Goal: Transaction & Acquisition: Purchase product/service

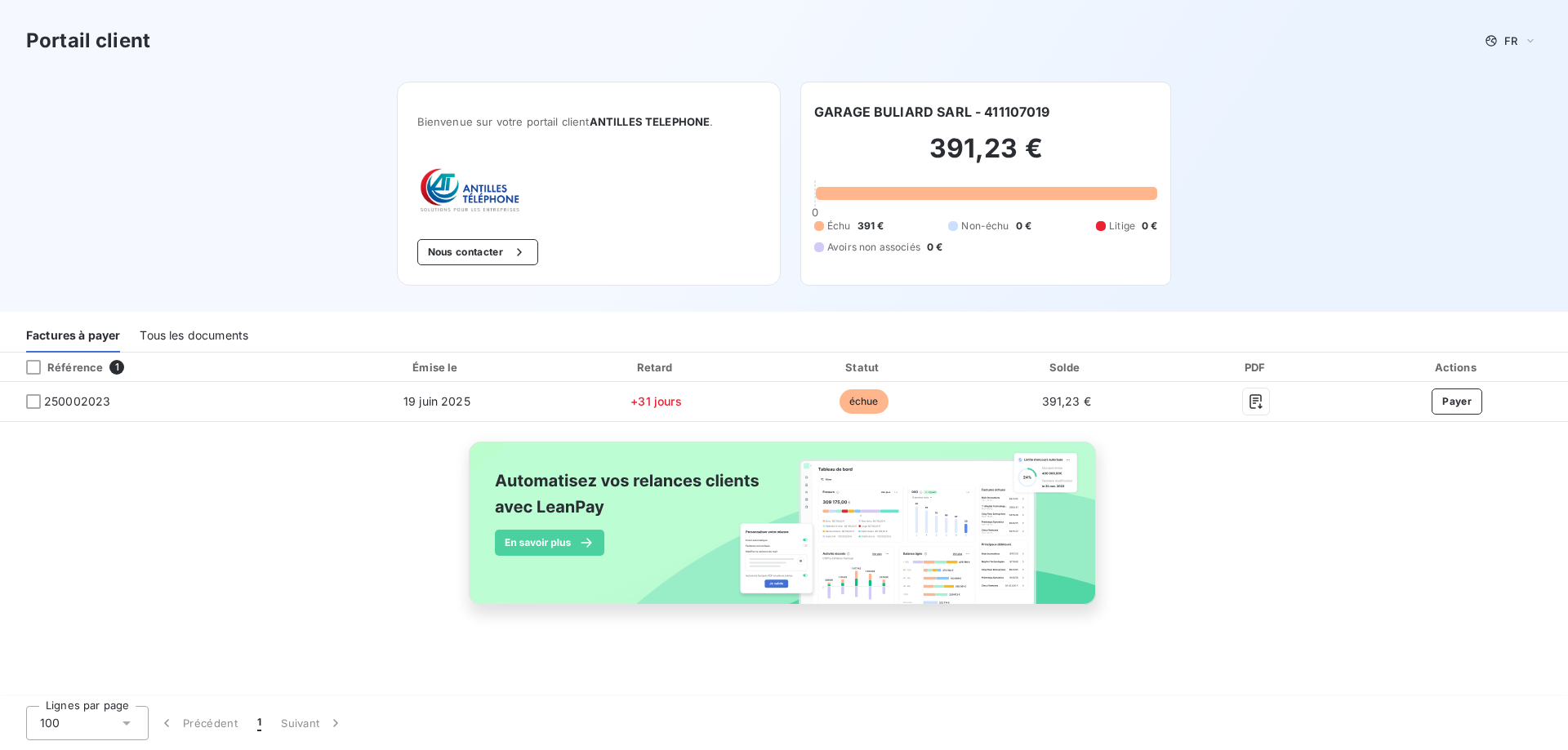
click at [668, 175] on div "Bienvenue sur votre portail client ANTILLES TELEPHONE . Nous contacter" at bounding box center [589, 184] width 383 height 204
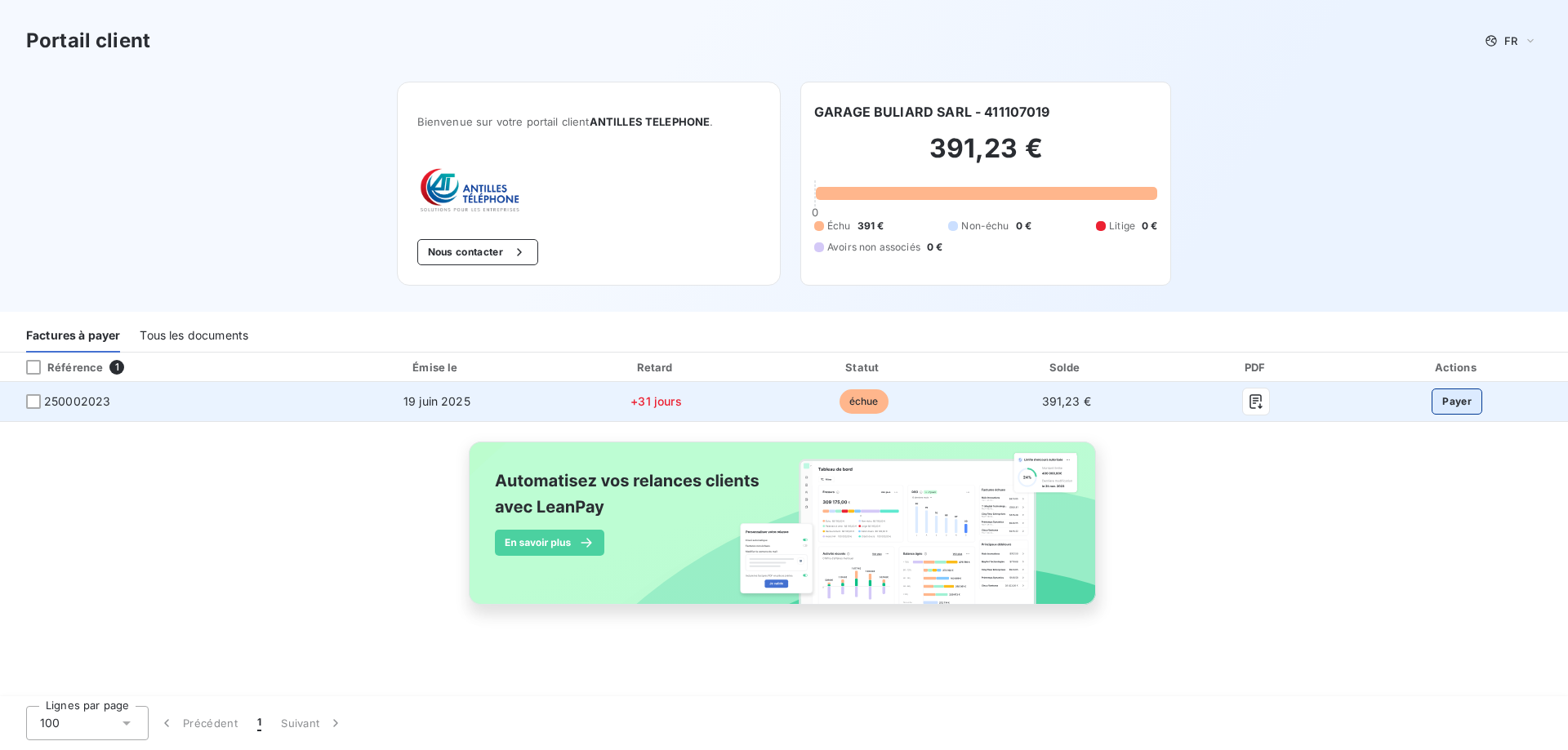
click at [1471, 404] on button "Payer" at bounding box center [1457, 401] width 51 height 26
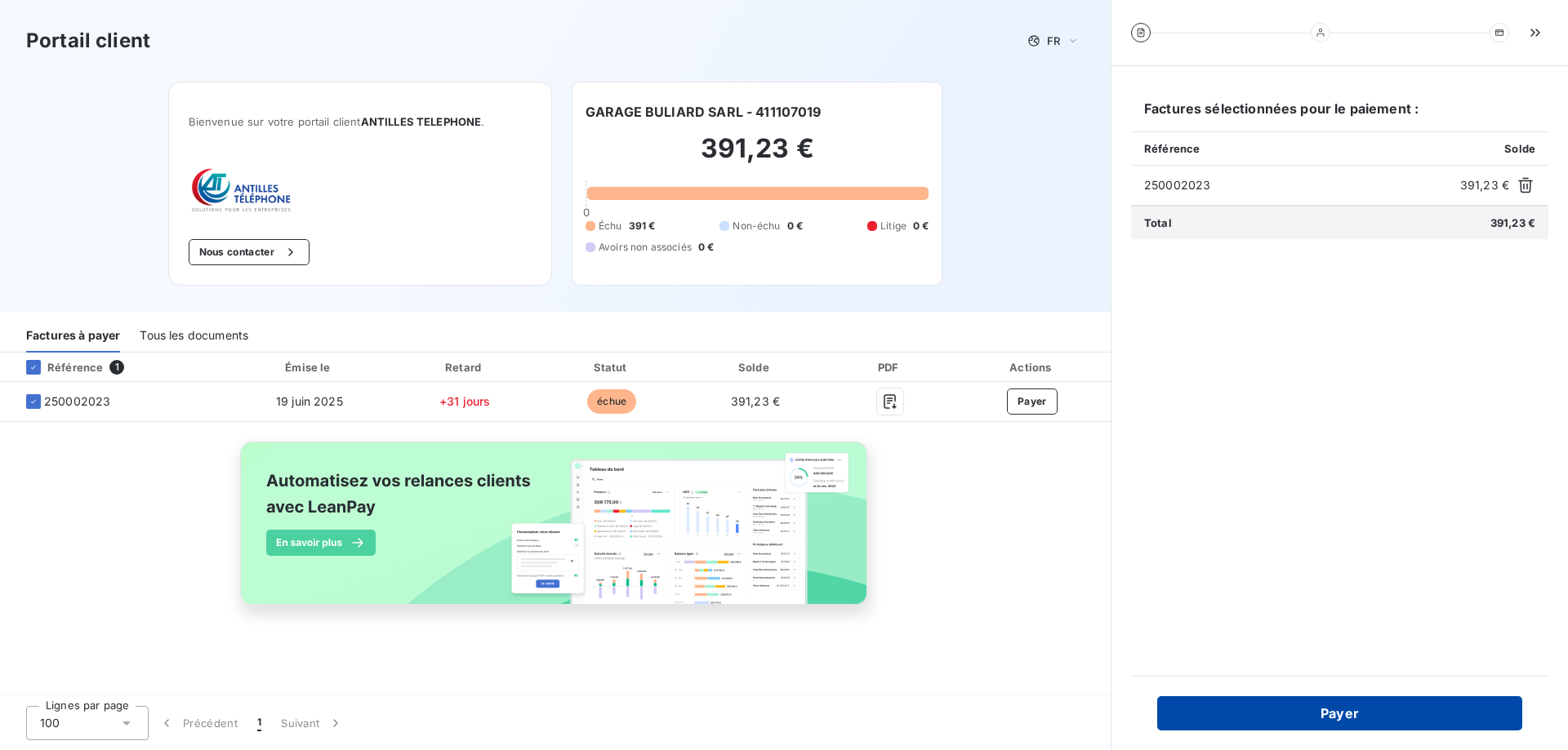
click at [1342, 723] on button "Payer" at bounding box center [1339, 714] width 365 height 35
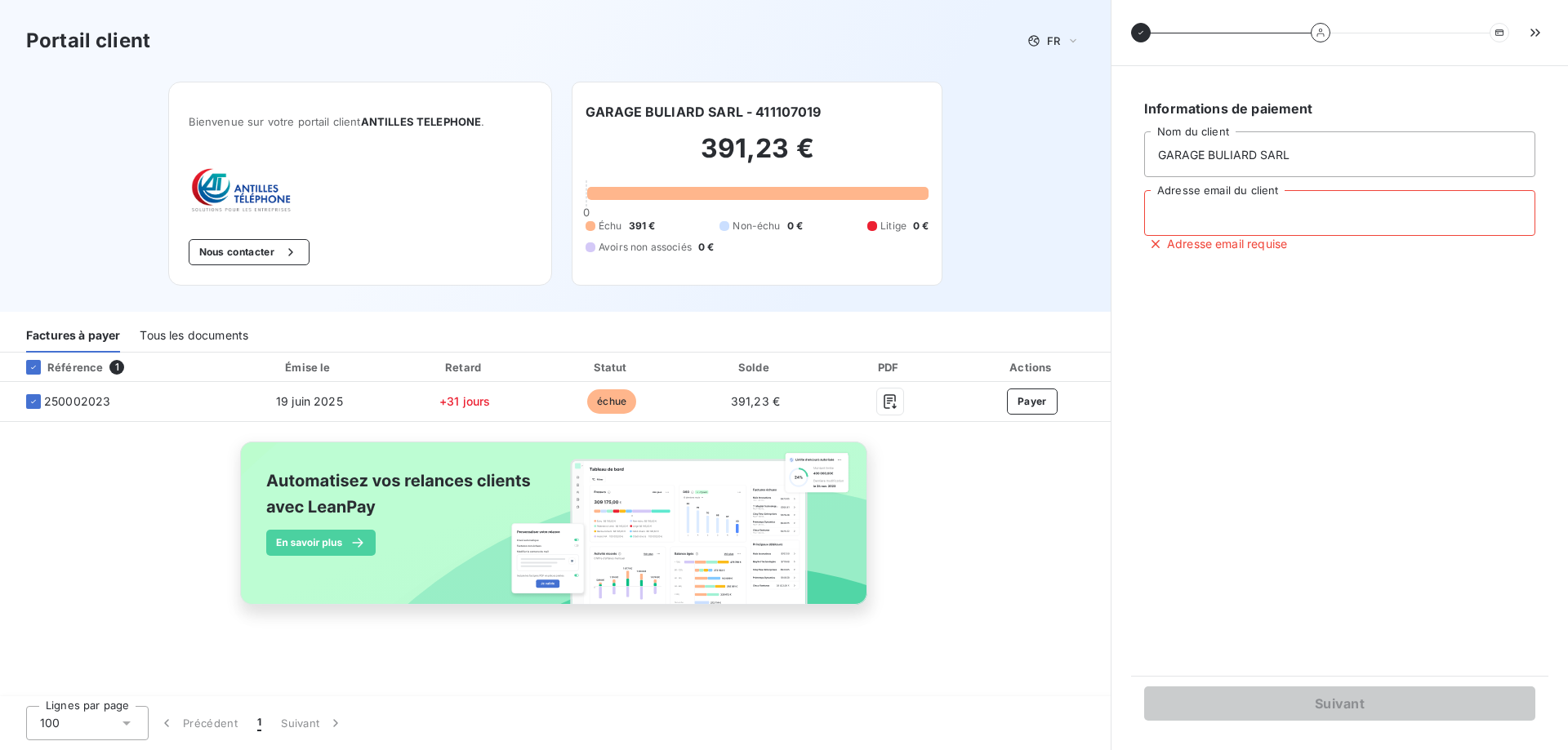
click at [1235, 213] on input "Adresse email du client" at bounding box center [1339, 212] width 391 height 46
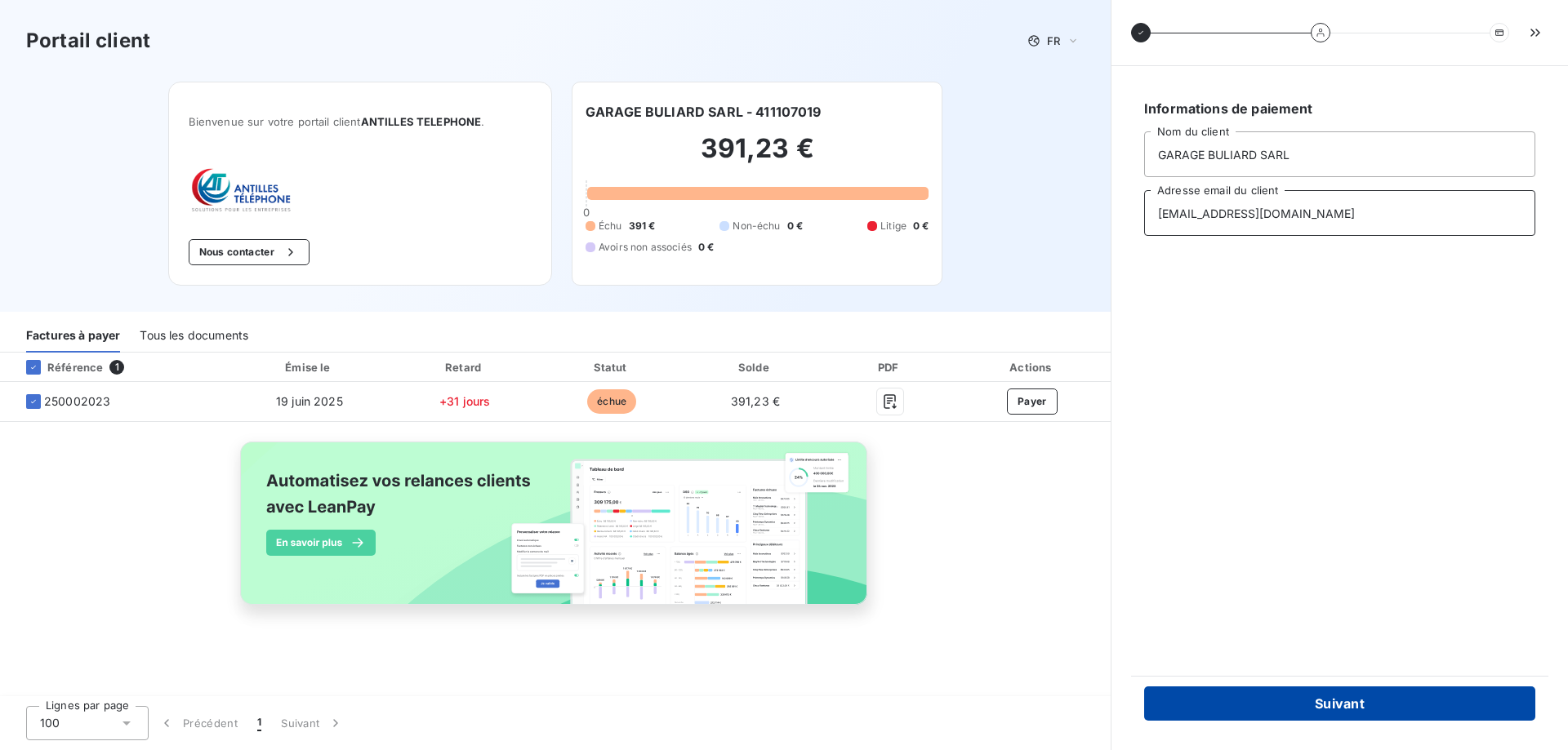
type input "[EMAIL_ADDRESS][DOMAIN_NAME]"
click at [1312, 694] on button "Suivant" at bounding box center [1339, 703] width 391 height 35
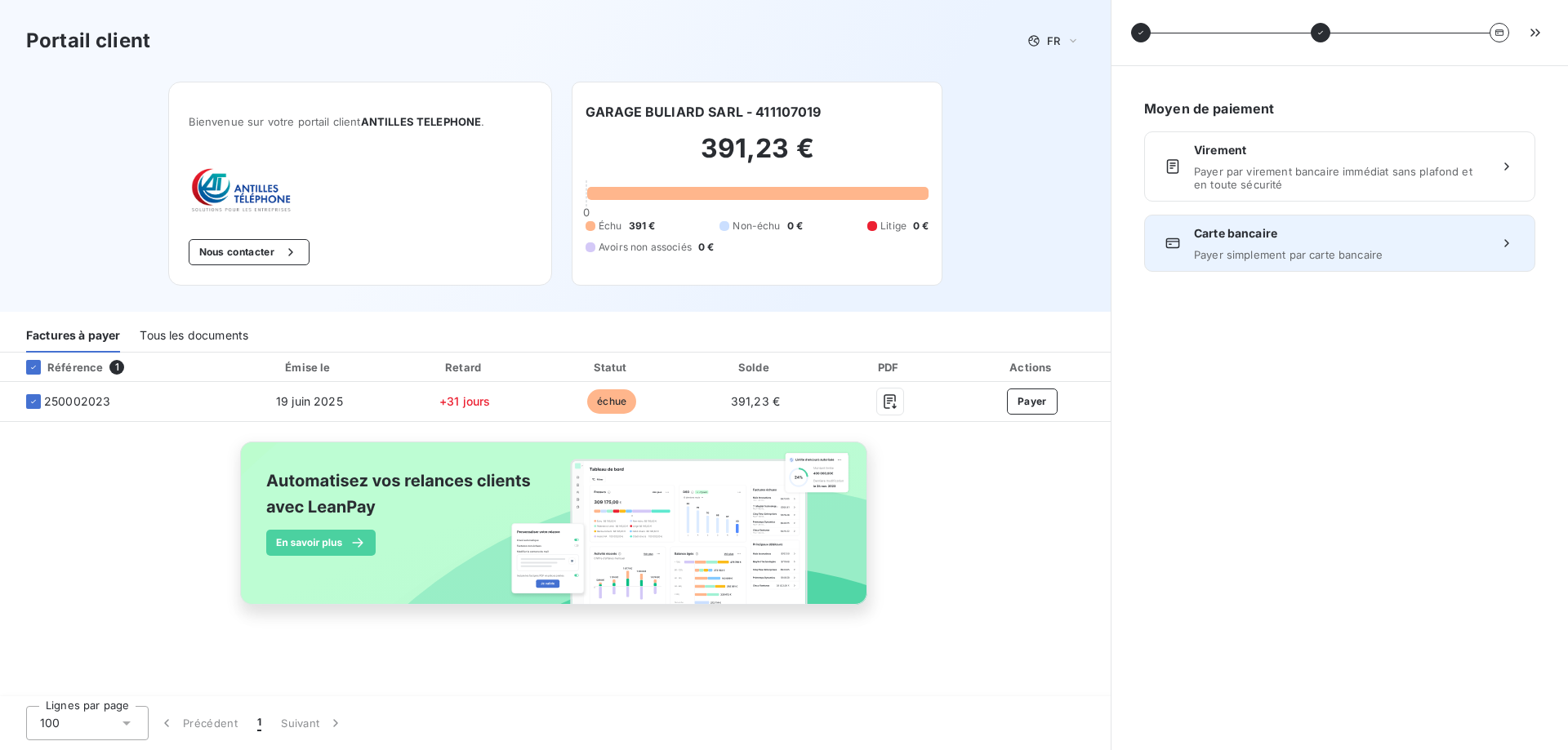
click at [1376, 264] on div "Carte bancaire Payer simplement par carte bancaire" at bounding box center [1339, 243] width 391 height 57
